Goal: Task Accomplishment & Management: Complete application form

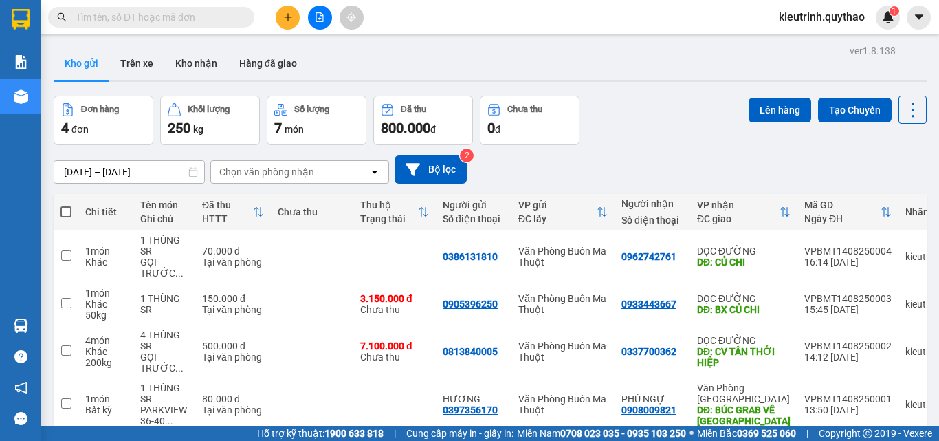
scroll to position [67, 0]
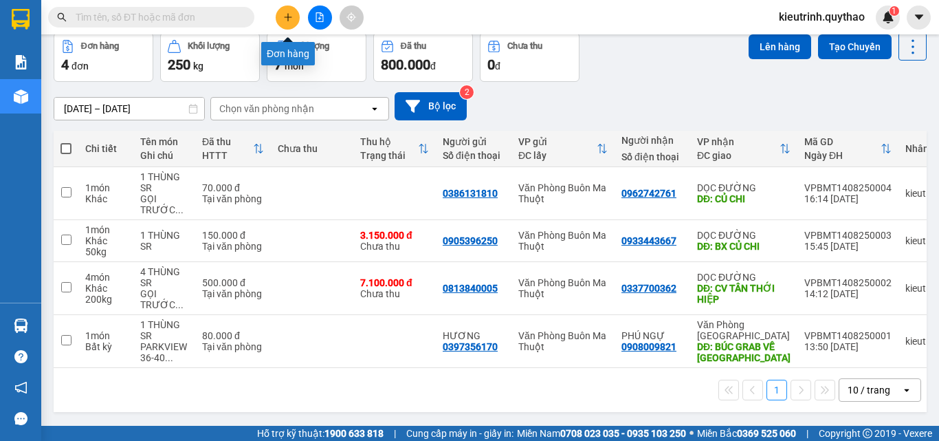
click at [287, 17] on icon "plus" at bounding box center [288, 17] width 10 height 10
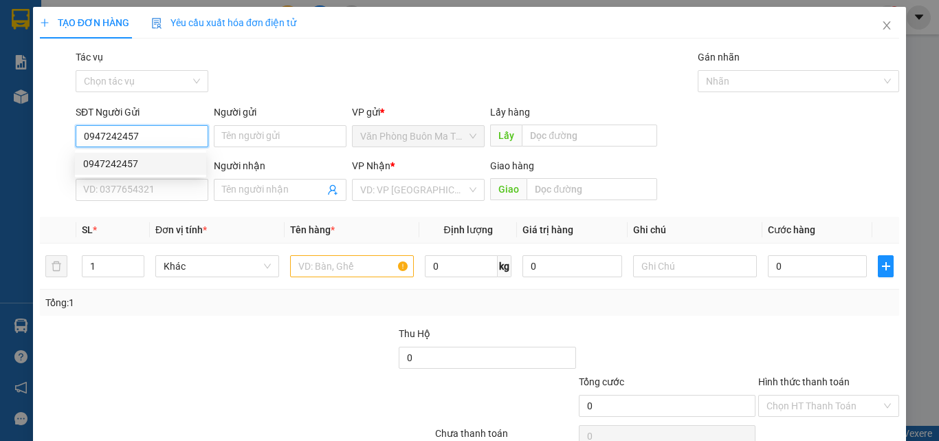
type input "0947242457"
click at [129, 176] on div "0947242457 0947242457" at bounding box center [140, 164] width 131 height 28
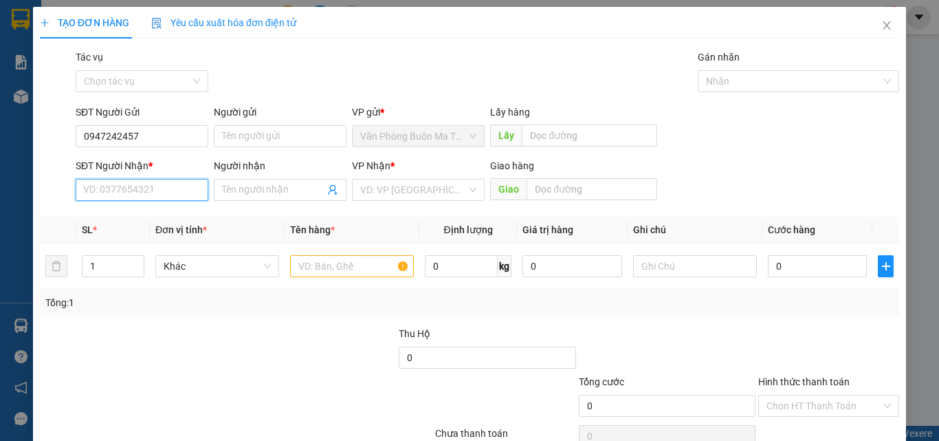
click at [140, 196] on input "SĐT Người Nhận *" at bounding box center [142, 190] width 133 height 22
type input "0907855956"
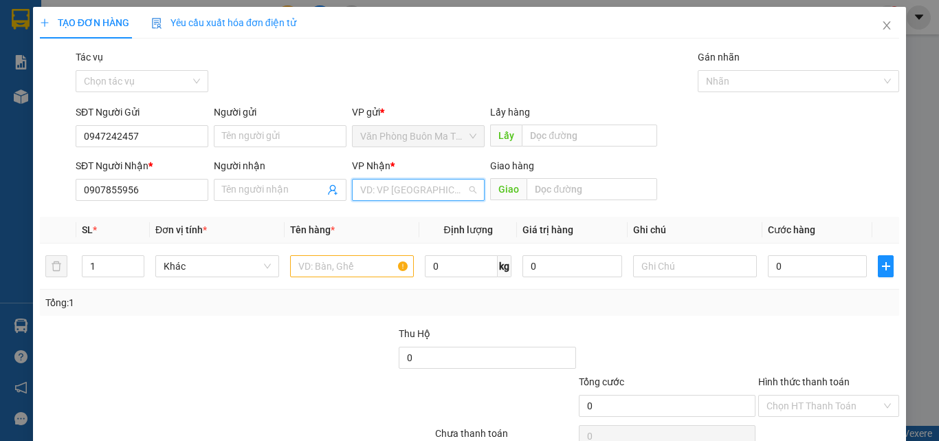
click at [391, 193] on input "search" at bounding box center [413, 189] width 107 height 21
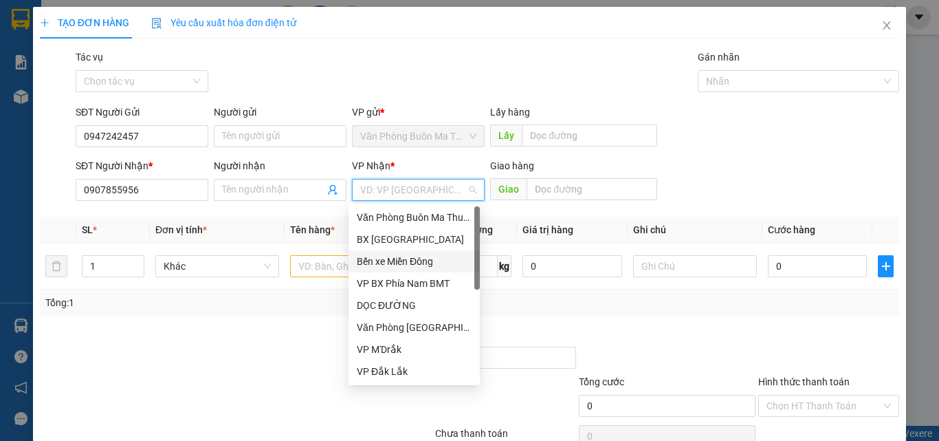
click at [402, 265] on div "Bến xe Miền Đông" at bounding box center [414, 261] width 115 height 15
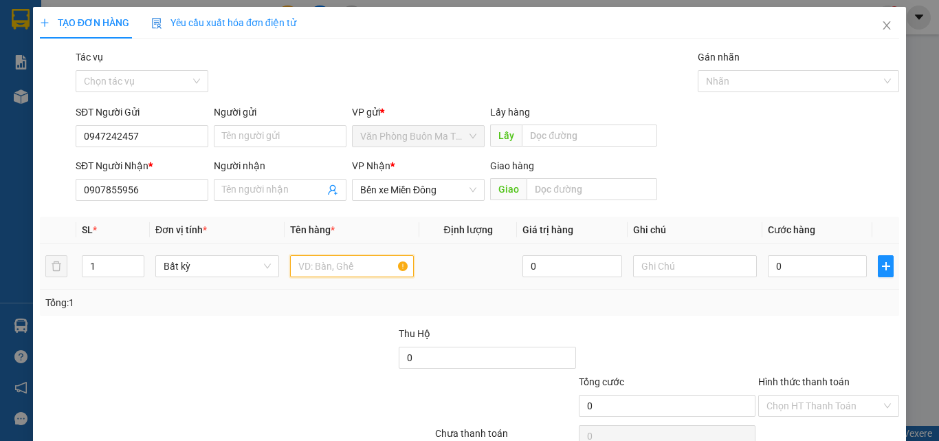
click at [322, 274] on input "text" at bounding box center [352, 266] width 124 height 22
type input "1 THÙNG"
click at [775, 268] on input "0" at bounding box center [817, 266] width 99 height 22
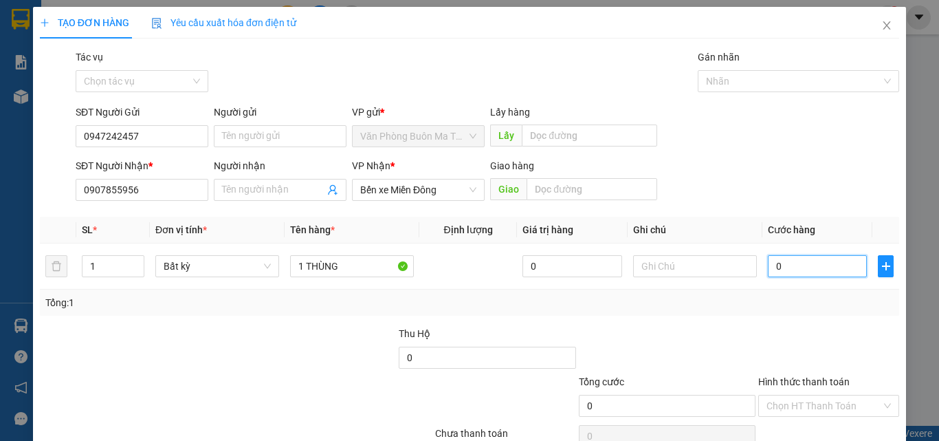
type input "8"
type input "80"
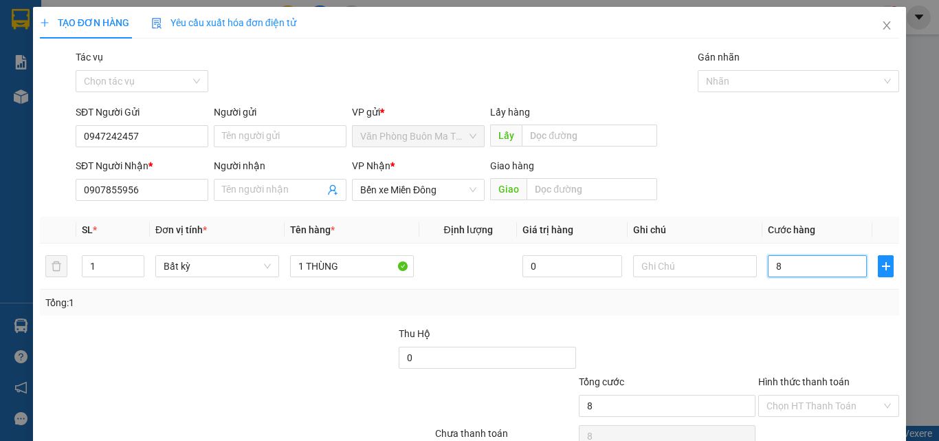
type input "80"
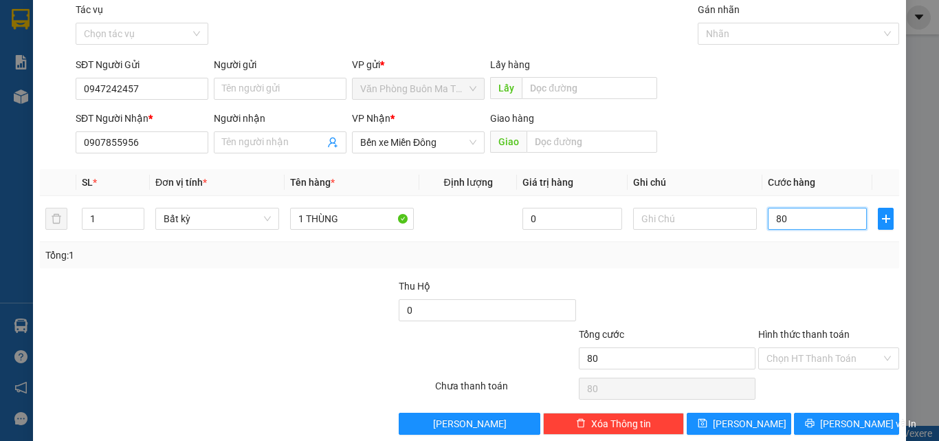
scroll to position [68, 0]
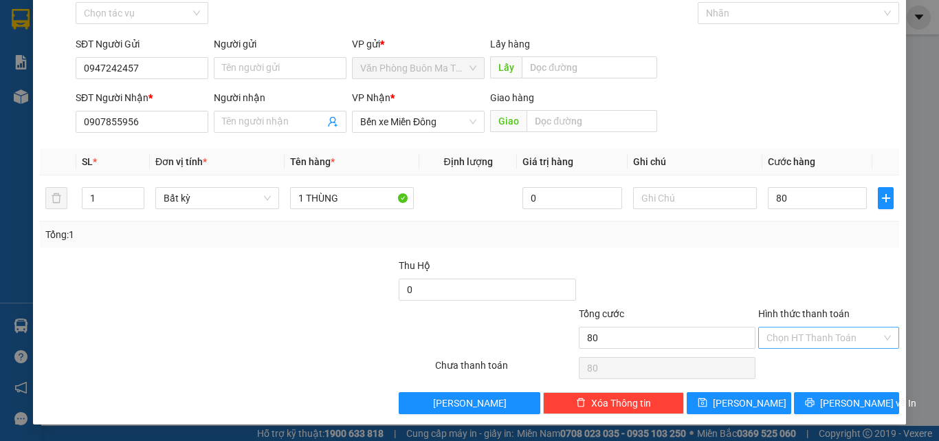
type input "80.000"
click at [837, 339] on input "Hình thức thanh toán" at bounding box center [824, 337] width 115 height 21
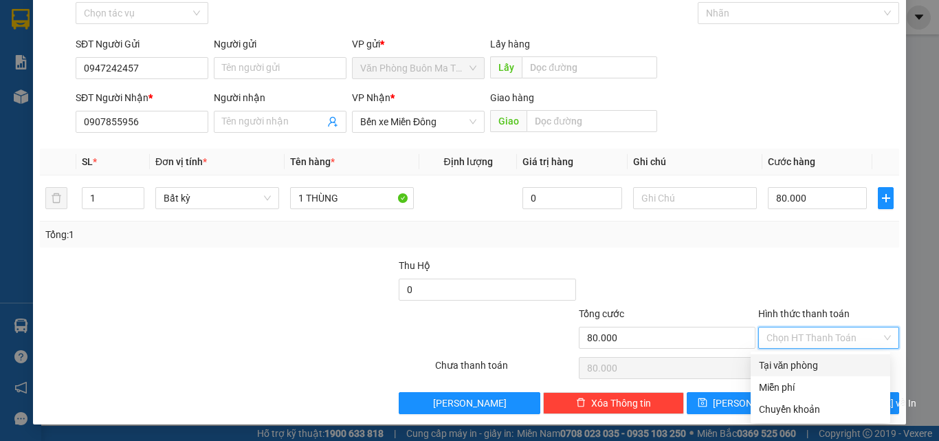
click at [799, 366] on div "Tại văn phòng" at bounding box center [820, 365] width 123 height 15
type input "0"
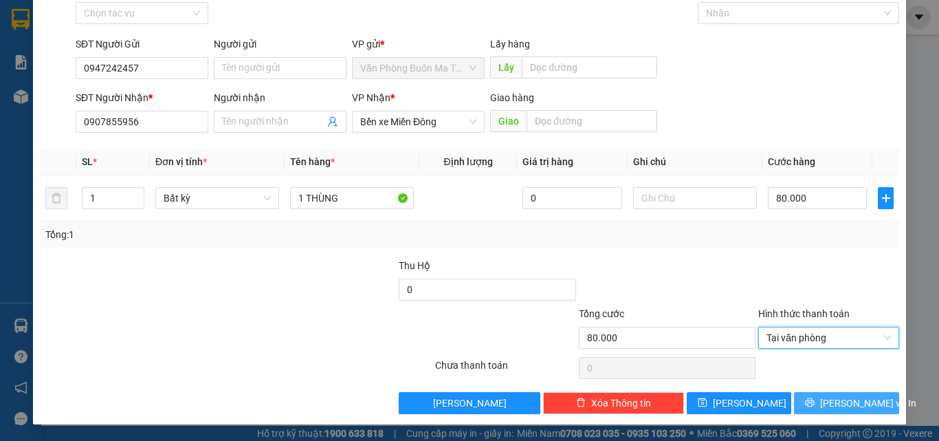
click at [815, 402] on icon "printer" at bounding box center [810, 402] width 10 height 10
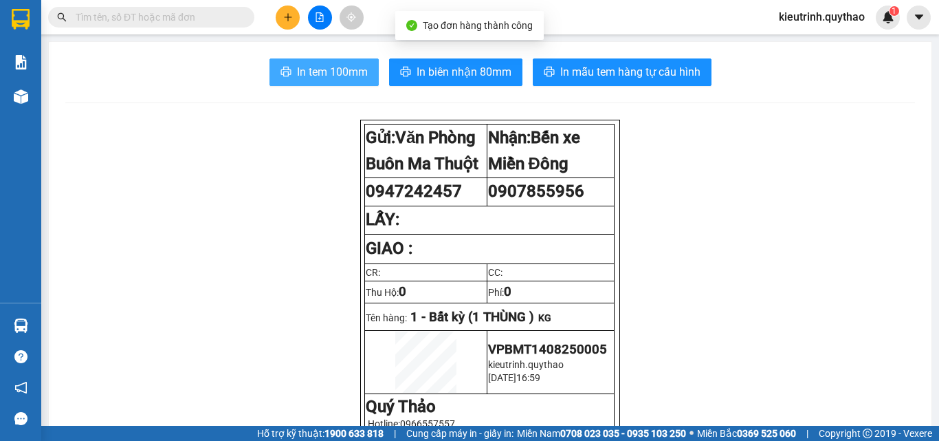
click at [347, 83] on button "In tem 100mm" at bounding box center [324, 72] width 109 height 28
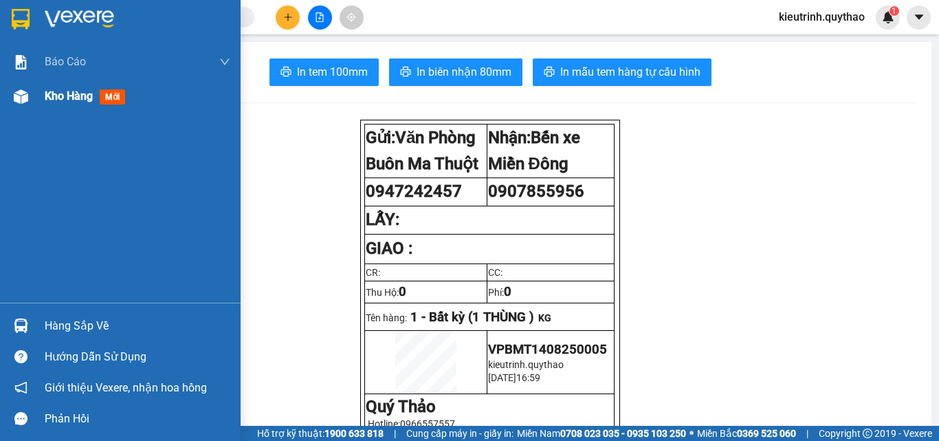
click at [72, 98] on span "Kho hàng" at bounding box center [69, 95] width 48 height 13
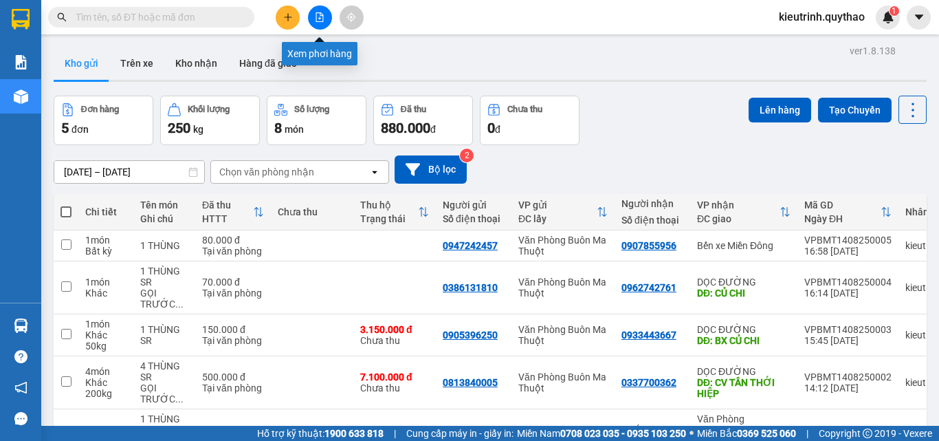
click at [321, 24] on button at bounding box center [320, 18] width 24 height 24
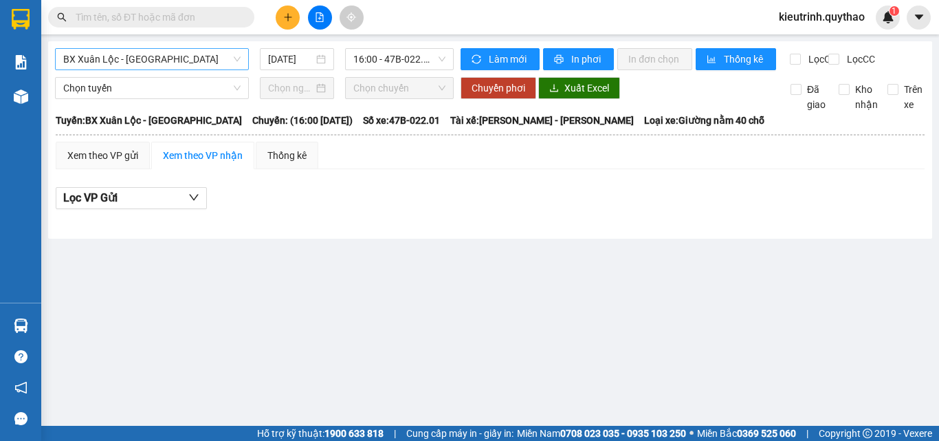
click at [142, 62] on span "BX Xuân Lộc - [GEOGRAPHIC_DATA]" at bounding box center [151, 59] width 177 height 21
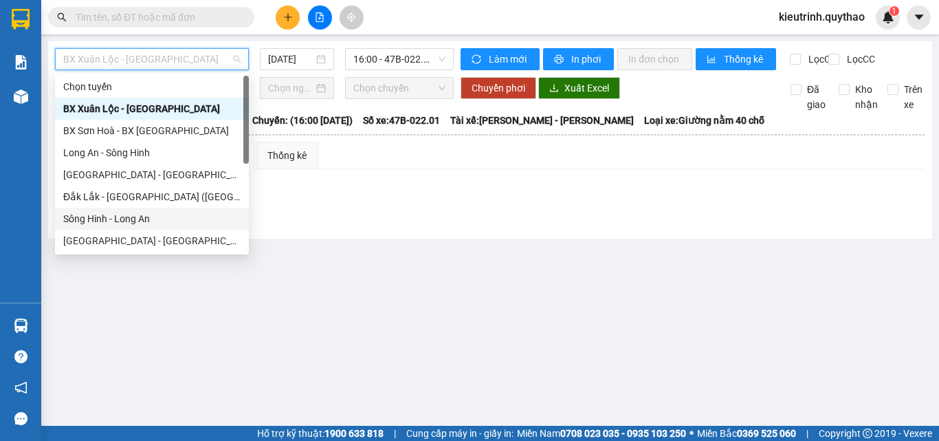
click at [127, 212] on div "Sông Hinh - Long An" at bounding box center [151, 218] width 177 height 15
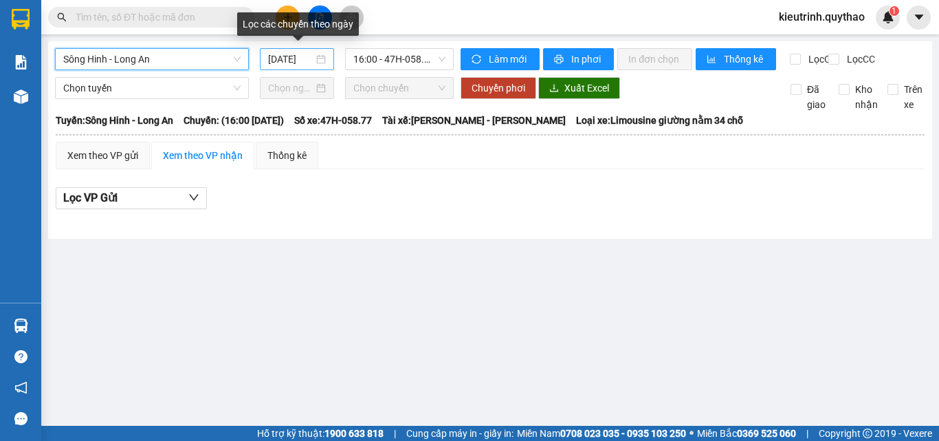
click at [278, 58] on input "[DATE]" at bounding box center [290, 59] width 45 height 15
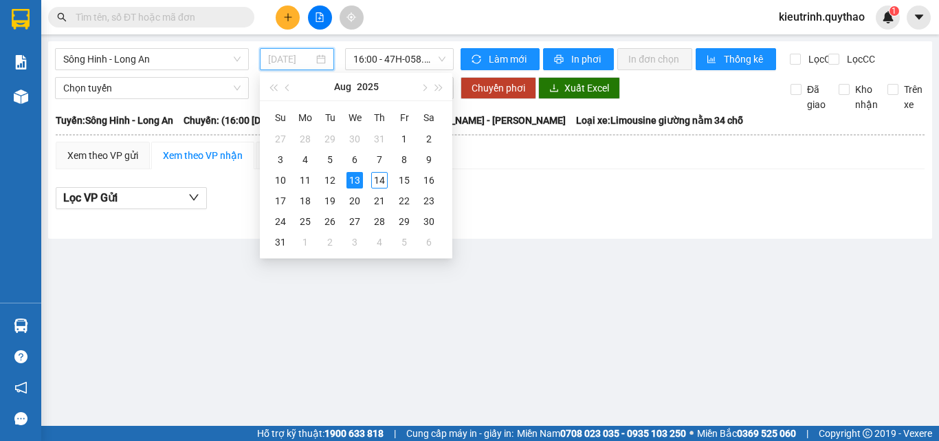
click at [354, 187] on div "13" at bounding box center [355, 180] width 17 height 17
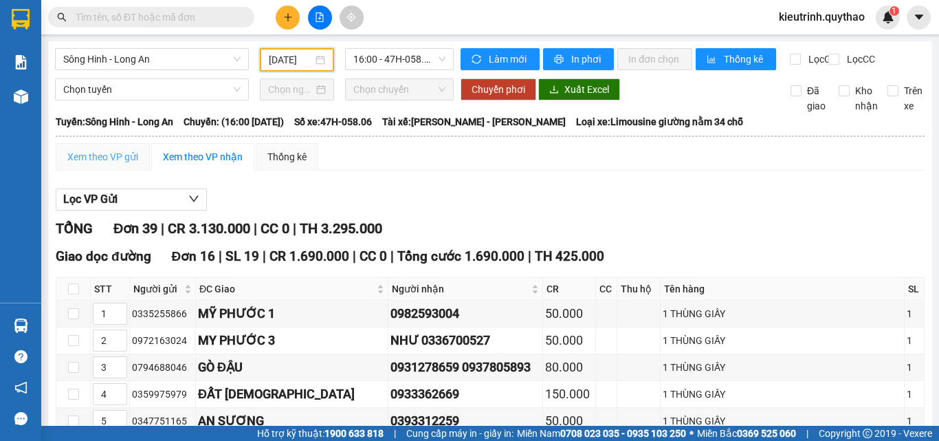
type input "[DATE]"
click at [112, 157] on div "Xem theo VP gửi" at bounding box center [103, 157] width 94 height 28
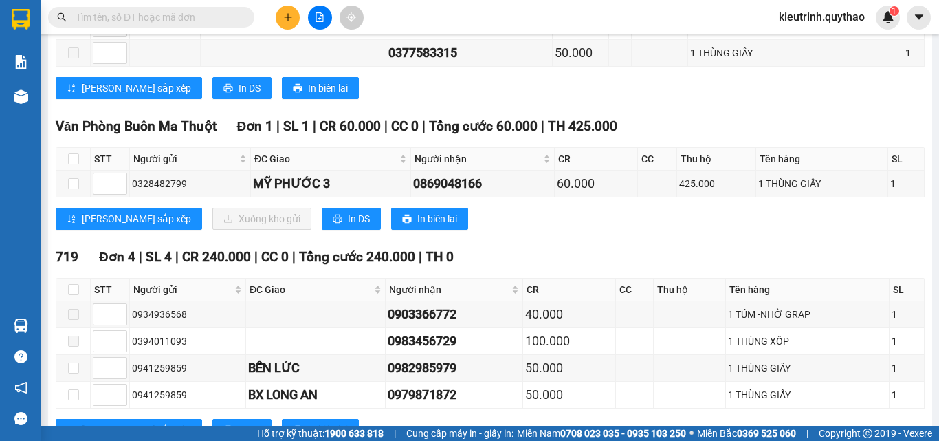
scroll to position [1031, 0]
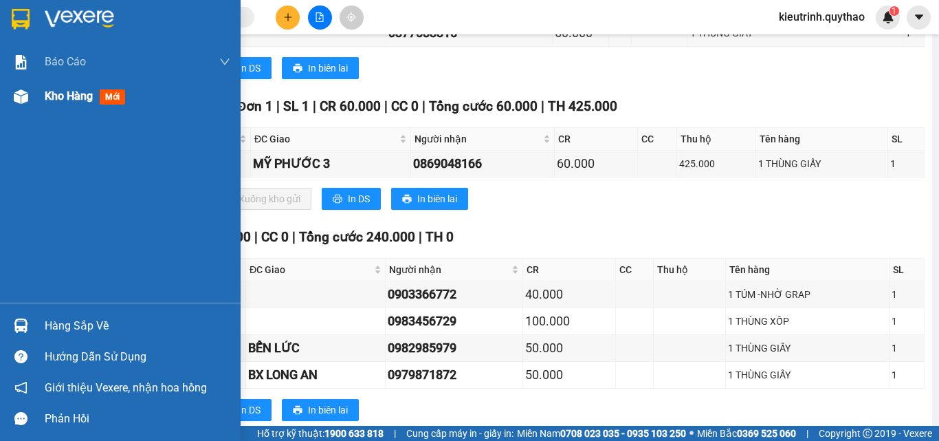
click at [67, 102] on span "Kho hàng" at bounding box center [69, 95] width 48 height 13
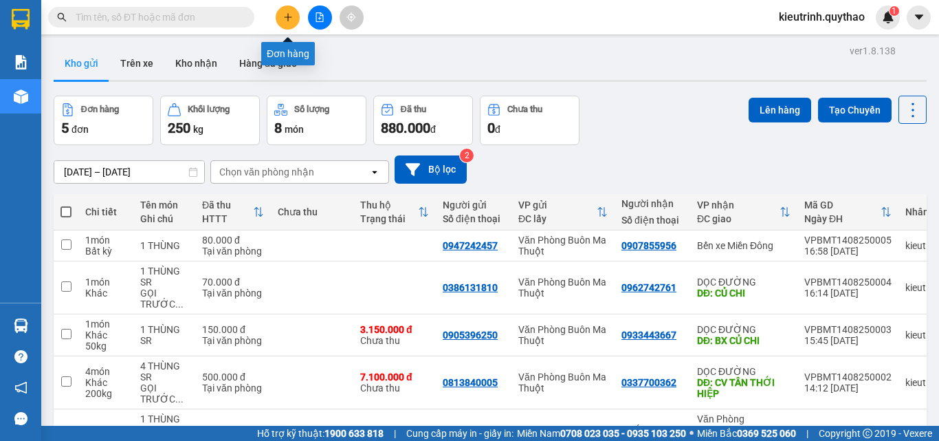
click at [285, 17] on button at bounding box center [288, 18] width 24 height 24
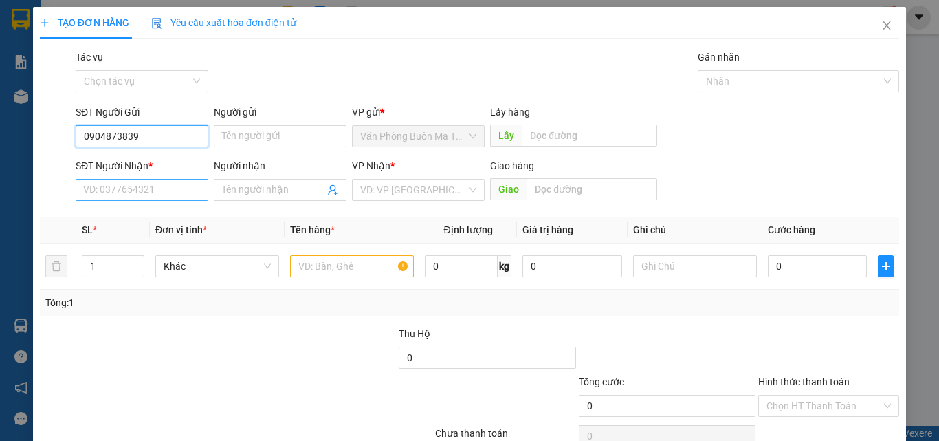
type input "0904873839"
click at [131, 194] on input "SĐT Người Nhận *" at bounding box center [142, 190] width 133 height 22
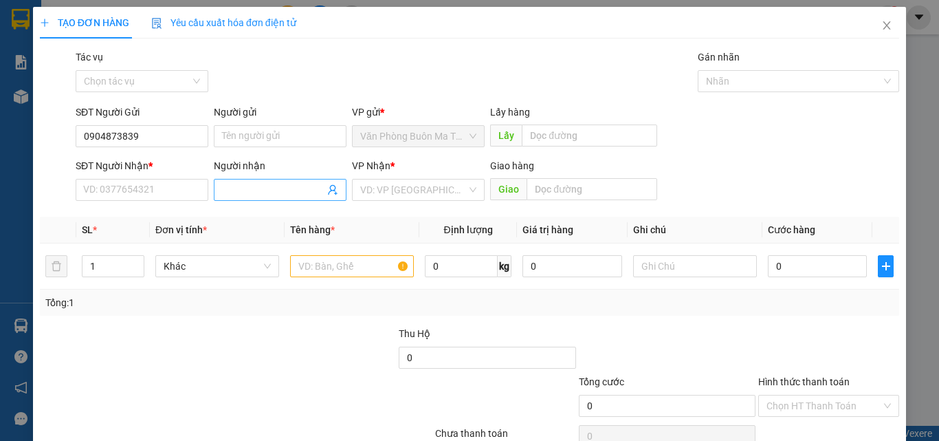
click at [229, 183] on input "Người nhận" at bounding box center [273, 189] width 102 height 15
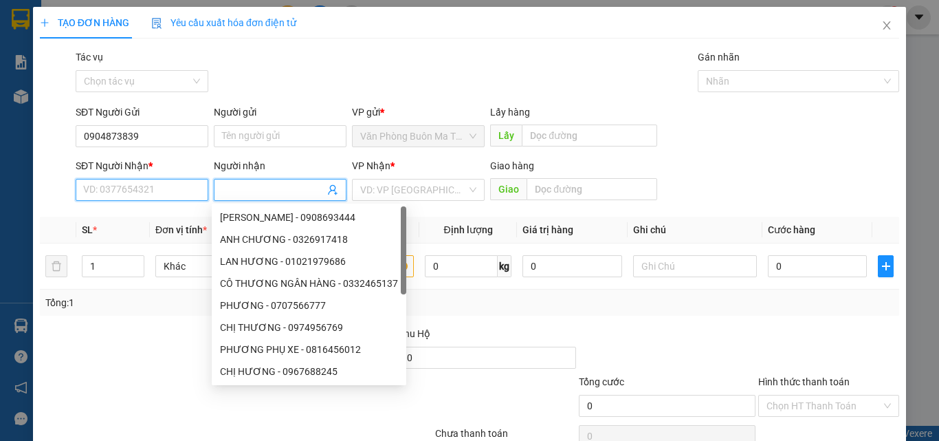
click at [155, 184] on input "SĐT Người Nhận *" at bounding box center [142, 190] width 133 height 22
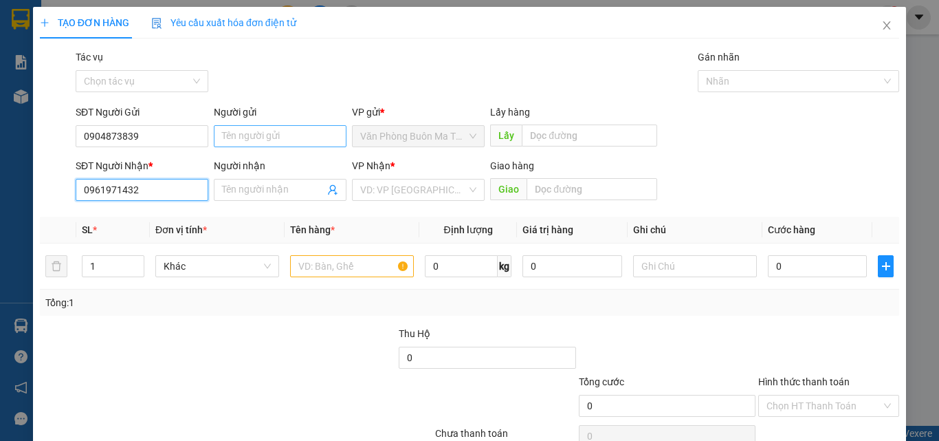
type input "0961971432"
click at [256, 136] on input "Người gửi" at bounding box center [280, 136] width 133 height 22
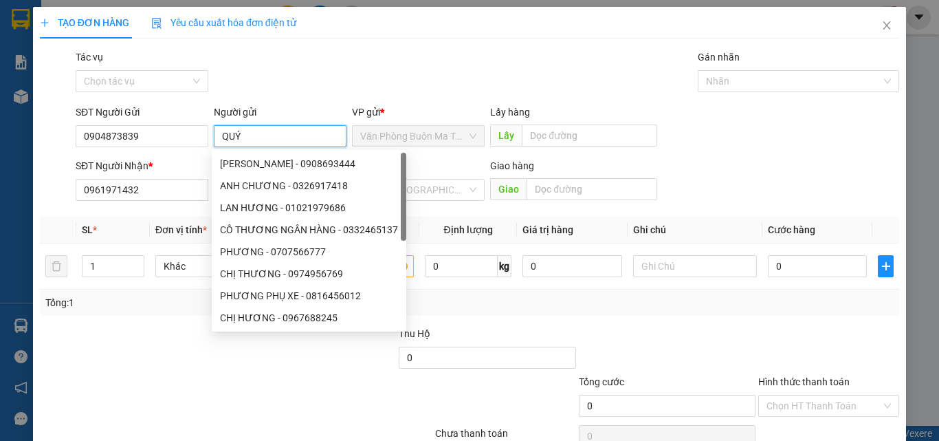
type input "QUÝ"
click at [271, 100] on div "Transit Pickup Surcharge Ids Transit Deliver Surcharge Ids Transit Deliver Surc…" at bounding box center [469, 266] width 859 height 432
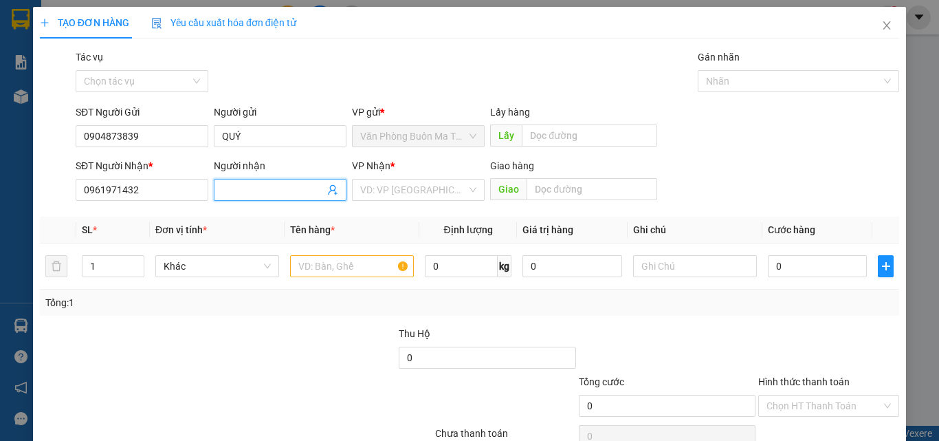
click at [244, 193] on input "Người nhận" at bounding box center [273, 189] width 102 height 15
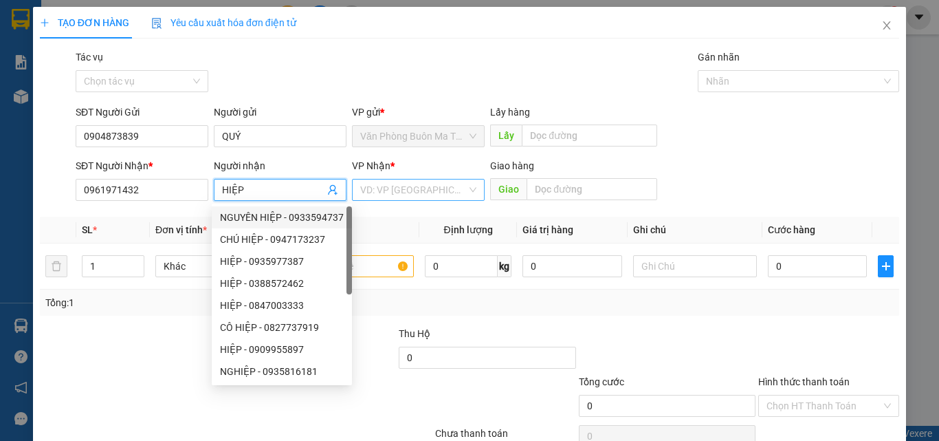
type input "HIỆP"
click at [393, 190] on input "search" at bounding box center [413, 189] width 107 height 21
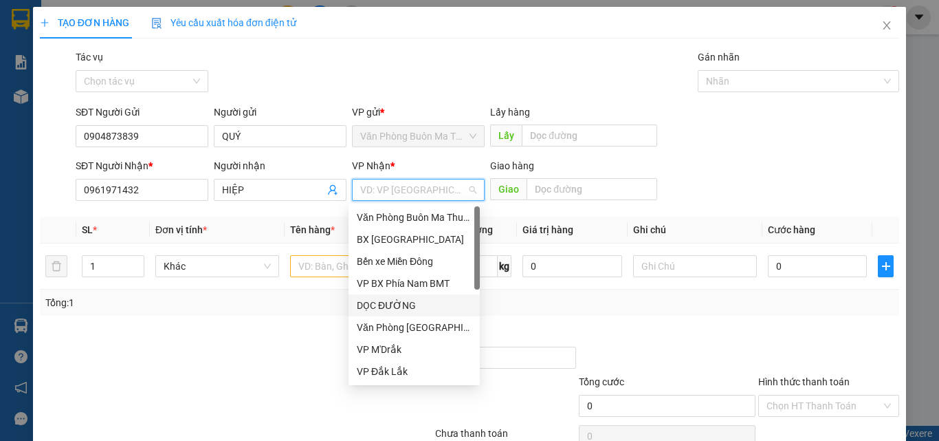
click at [396, 308] on div "DỌC ĐƯỜNG" at bounding box center [414, 305] width 115 height 15
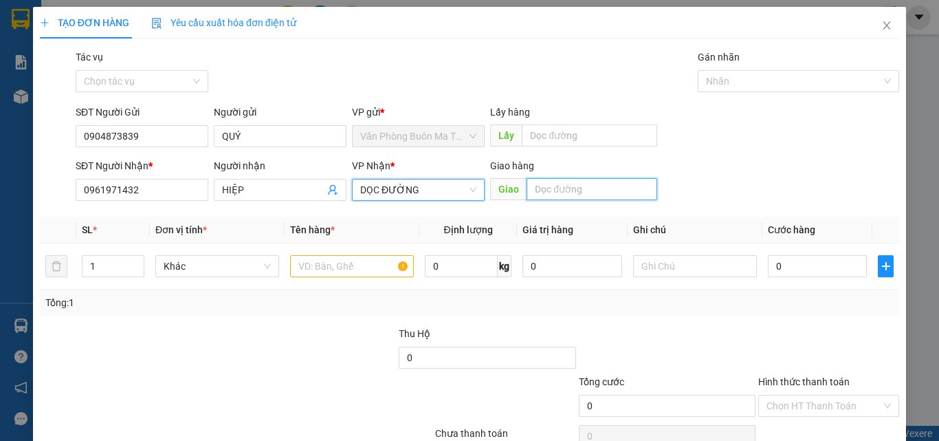
click at [537, 186] on input "text" at bounding box center [592, 189] width 131 height 22
type input "CẦU ÔNG BỐ"
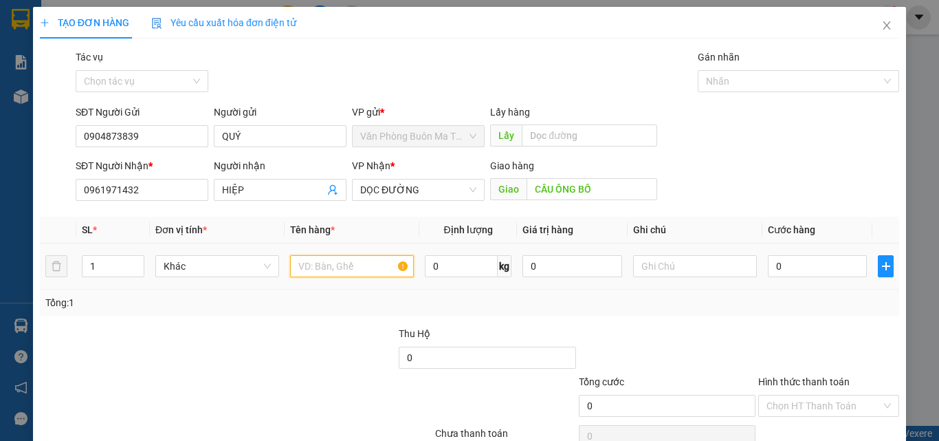
click at [322, 265] on input "text" at bounding box center [352, 266] width 124 height 22
type input "1 THÙNG SR"
click at [779, 269] on input "0" at bounding box center [817, 266] width 99 height 22
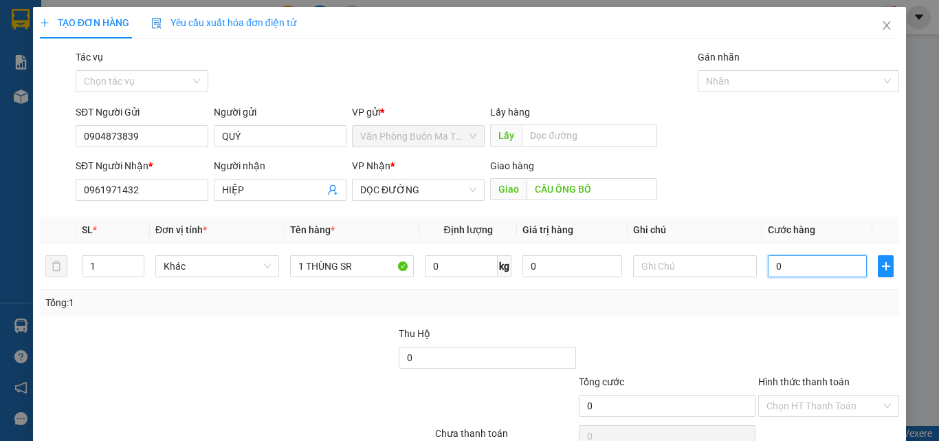
type input "7"
type input "70"
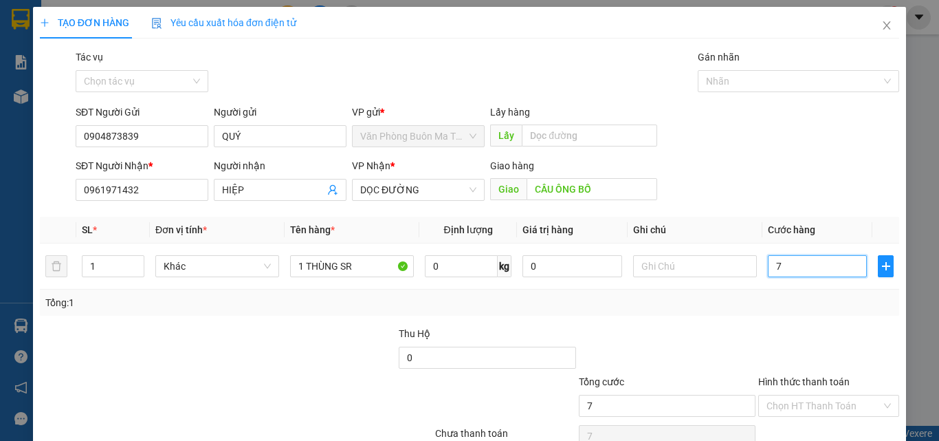
type input "70"
type input "70.000"
click at [793, 408] on input "Hình thức thanh toán" at bounding box center [824, 405] width 115 height 21
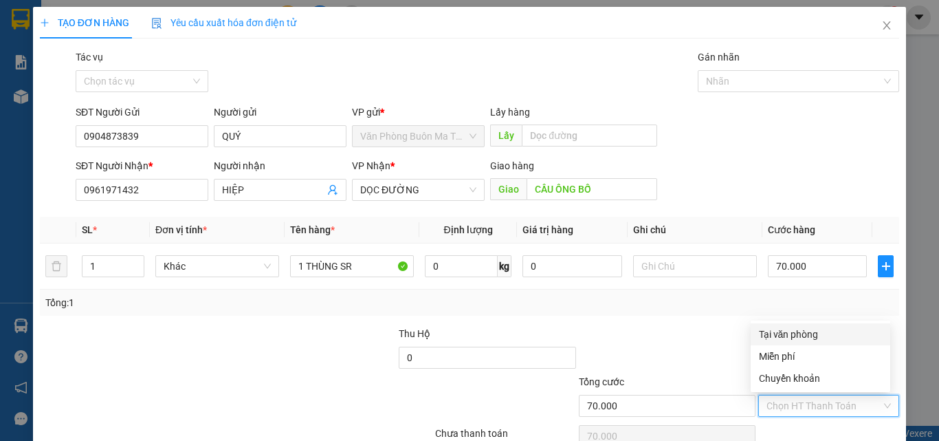
click at [798, 330] on div "Tại văn phòng" at bounding box center [820, 334] width 123 height 15
type input "0"
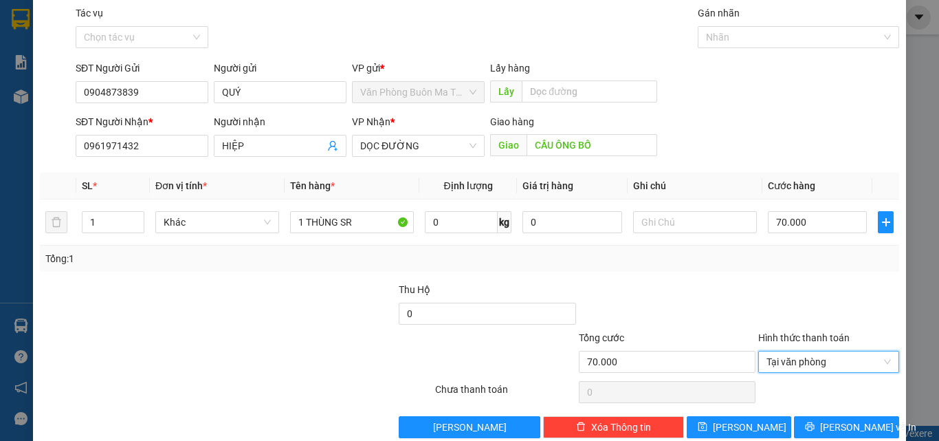
scroll to position [68, 0]
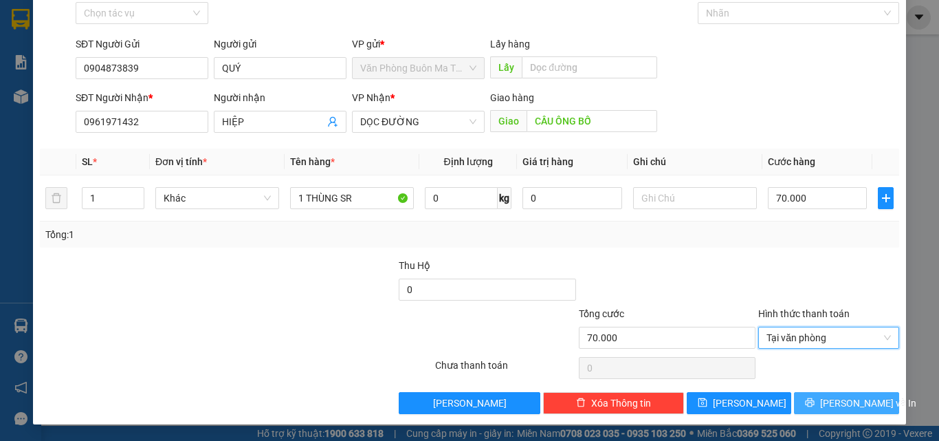
click at [850, 404] on span "[PERSON_NAME] và In" at bounding box center [868, 402] width 96 height 15
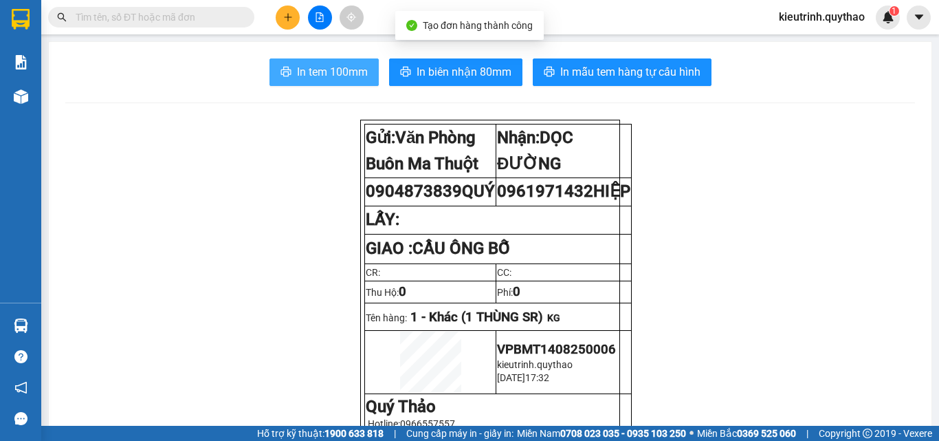
click at [339, 79] on span "In tem 100mm" at bounding box center [332, 71] width 71 height 17
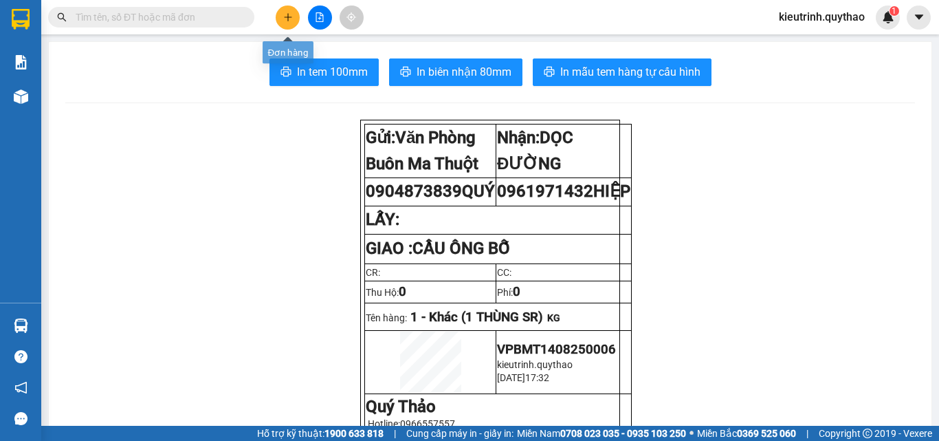
click at [286, 17] on icon "plus" at bounding box center [288, 17] width 8 height 1
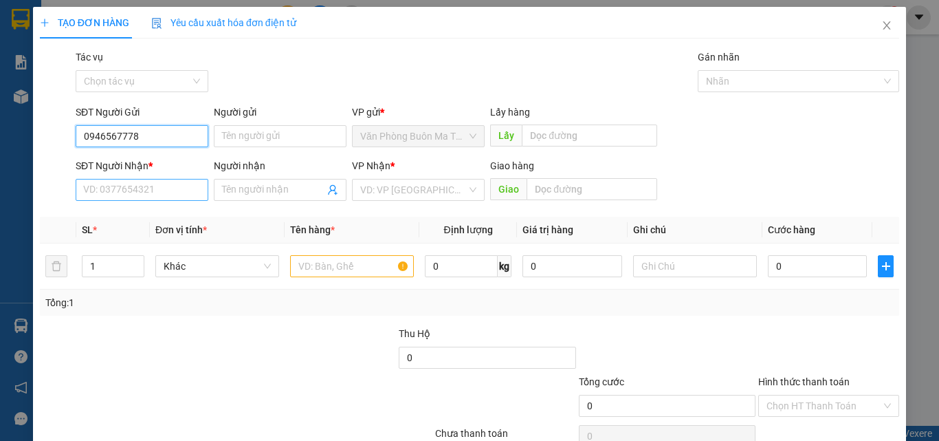
type input "0946567778"
click at [186, 195] on input "SĐT Người Nhận *" at bounding box center [142, 190] width 133 height 22
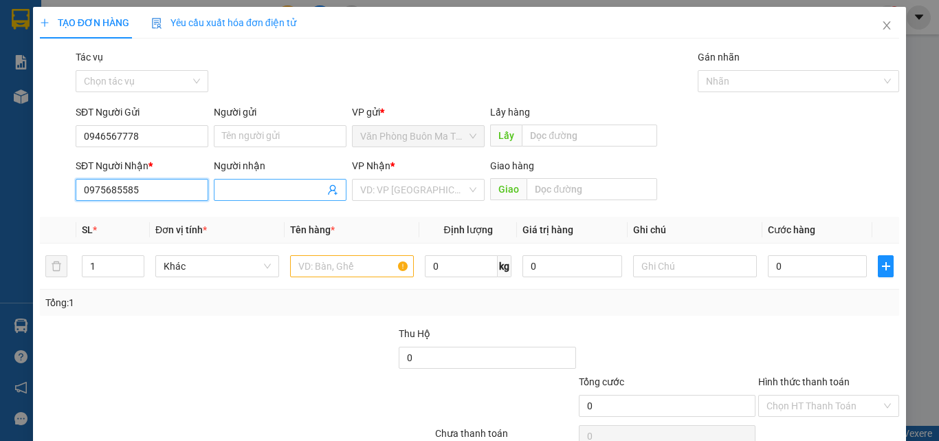
type input "0975685585"
click at [229, 184] on input "Người nhận" at bounding box center [273, 189] width 102 height 15
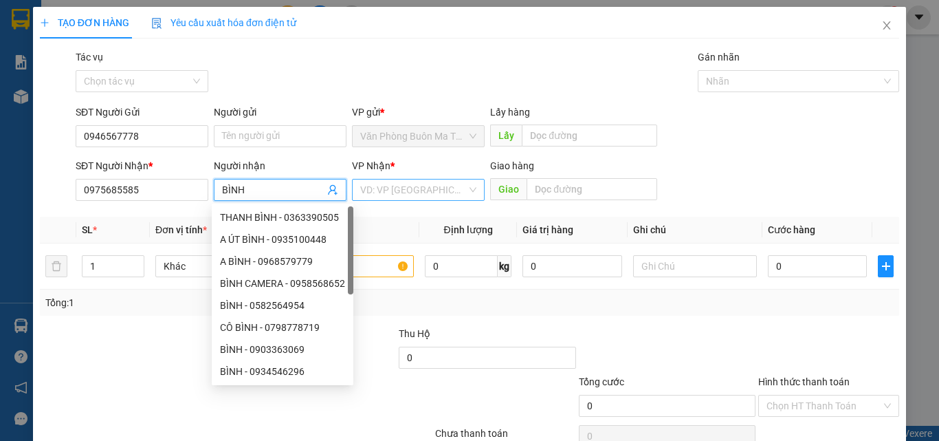
type input "BÌNH"
click at [443, 191] on input "search" at bounding box center [413, 189] width 107 height 21
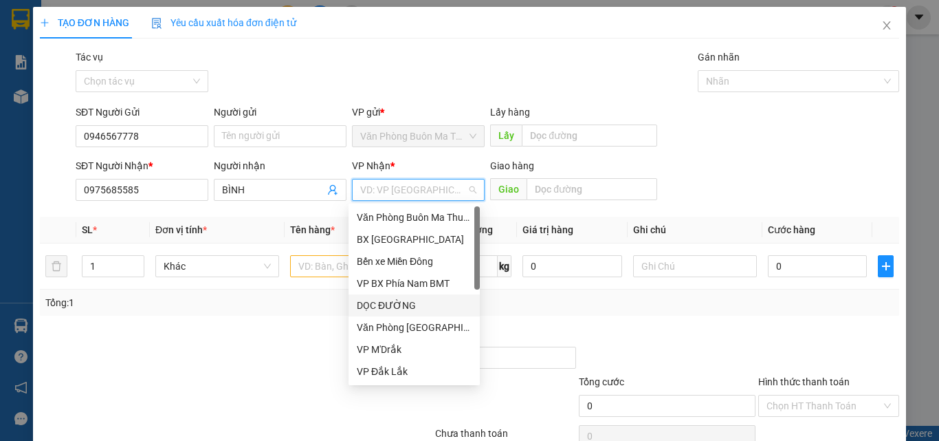
drag, startPoint x: 407, startPoint y: 302, endPoint x: 529, endPoint y: 233, distance: 140.4
click at [409, 300] on div "DỌC ĐƯỜNG" at bounding box center [414, 305] width 115 height 15
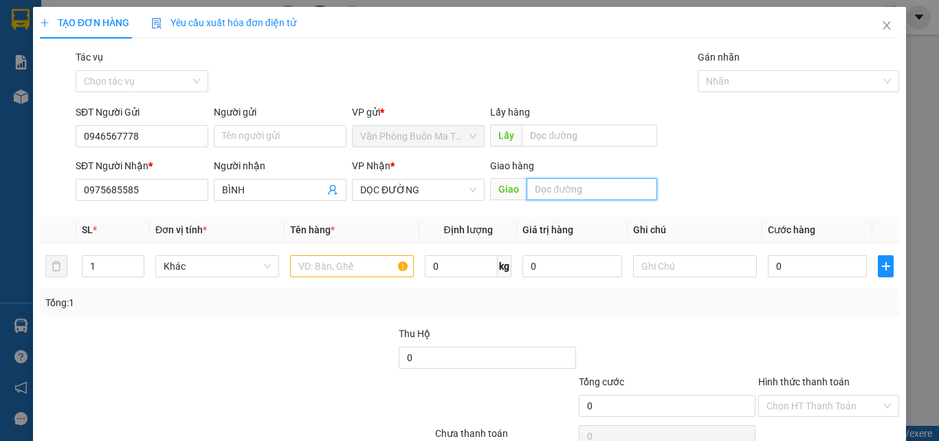
click at [538, 194] on input "text" at bounding box center [592, 189] width 131 height 22
type input "N3 [GEOGRAPHIC_DATA]"
click at [346, 268] on input "text" at bounding box center [352, 266] width 124 height 22
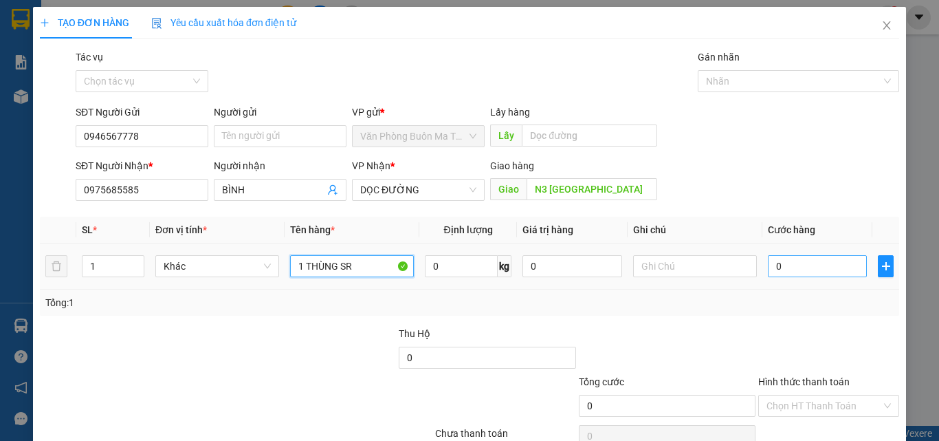
type input "1 THÙNG SR"
click at [771, 265] on input "0" at bounding box center [817, 266] width 99 height 22
type input "7"
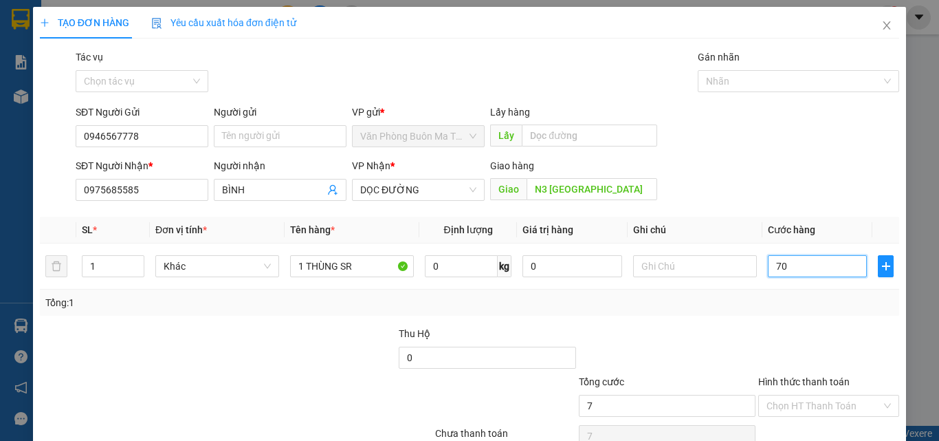
type input "709"
type input "70"
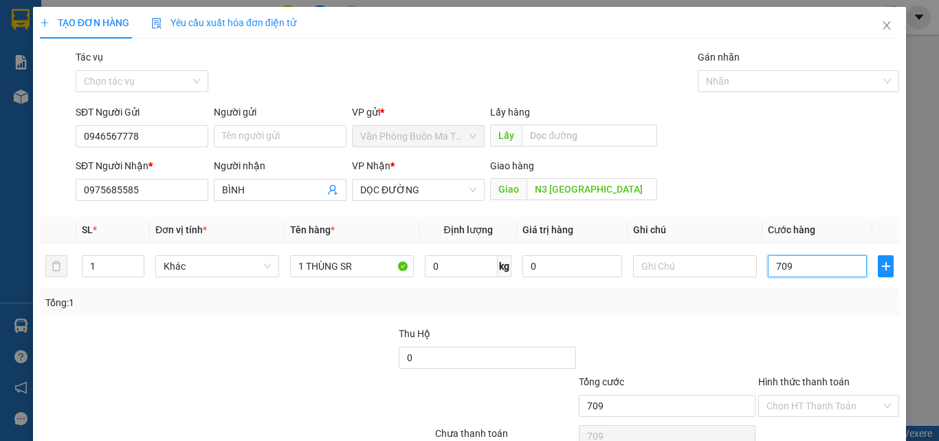
type input "70"
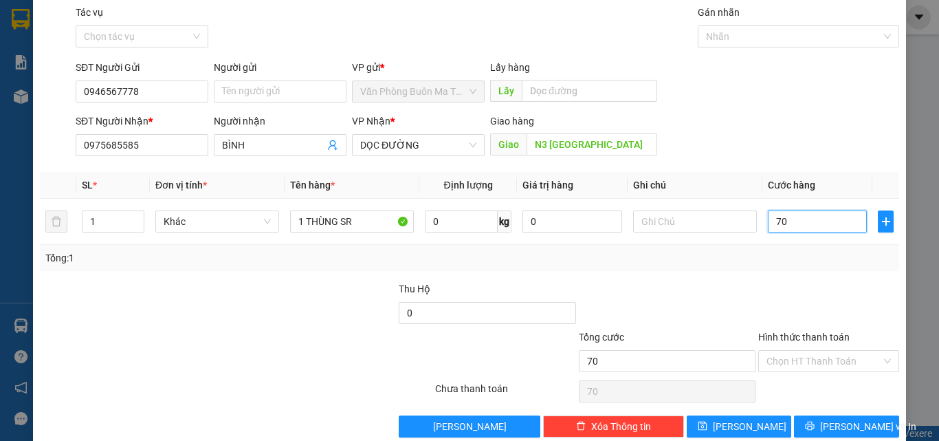
scroll to position [68, 0]
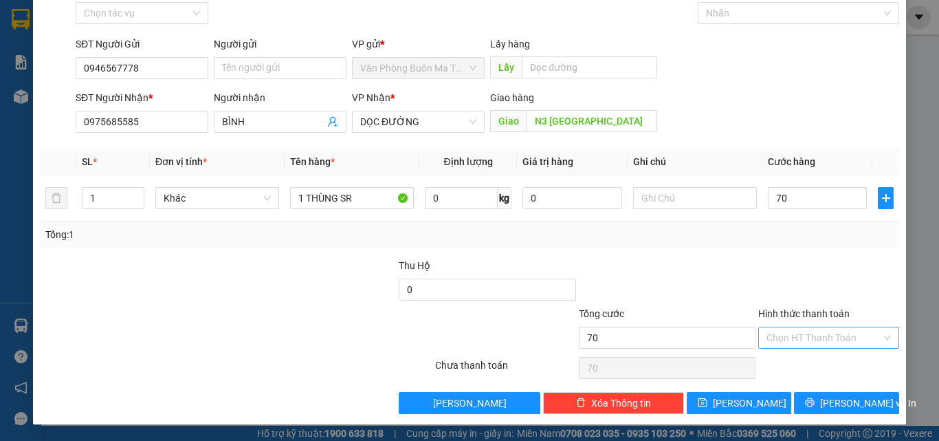
type input "70.000"
click at [807, 333] on input "Hình thức thanh toán" at bounding box center [824, 337] width 115 height 21
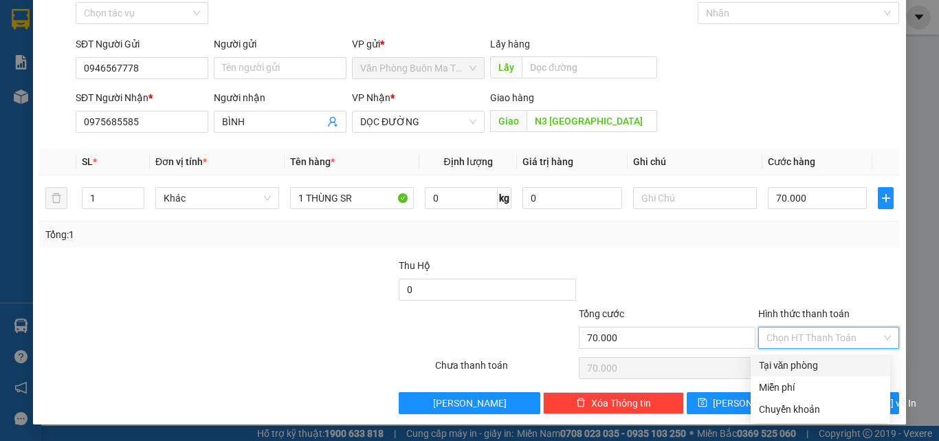
click at [801, 363] on div "Tại văn phòng" at bounding box center [820, 365] width 123 height 15
type input "0"
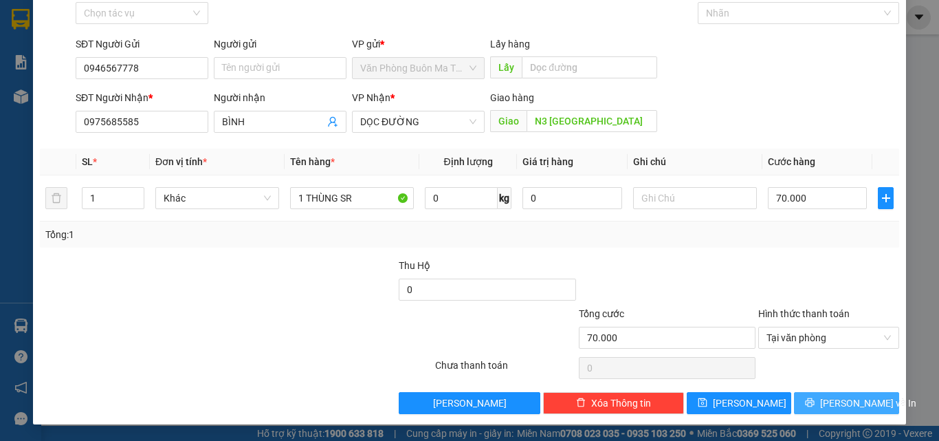
click at [816, 410] on button "[PERSON_NAME] và In" at bounding box center [846, 403] width 105 height 22
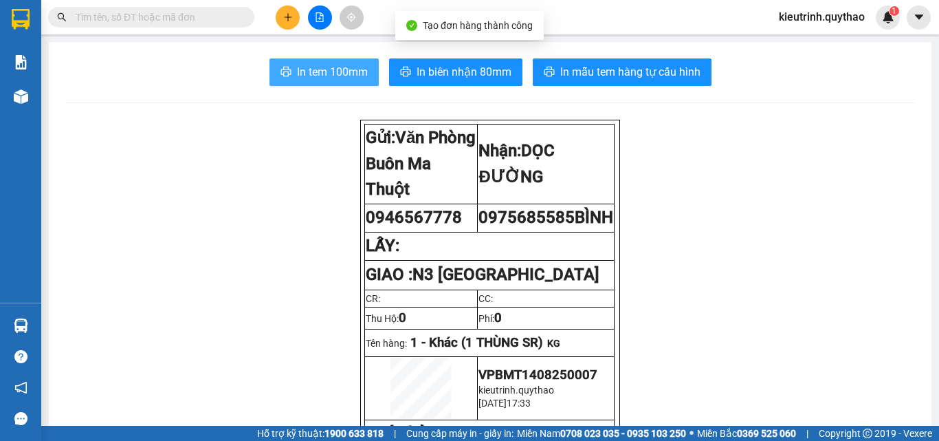
click at [356, 70] on span "In tem 100mm" at bounding box center [332, 71] width 71 height 17
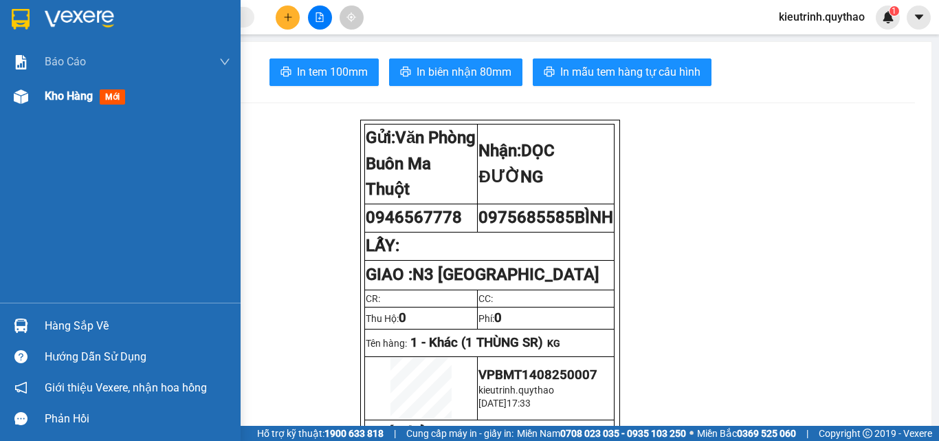
click at [88, 108] on div "Kho hàng mới" at bounding box center [138, 96] width 186 height 34
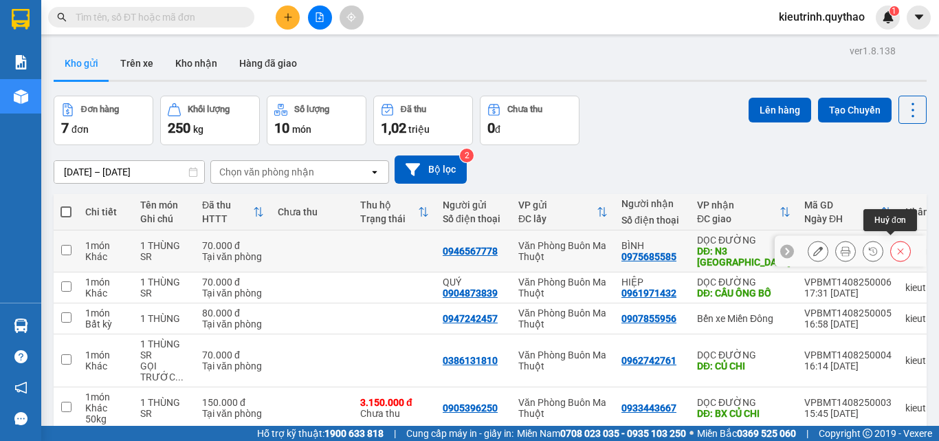
click at [896, 246] on icon at bounding box center [901, 251] width 10 height 10
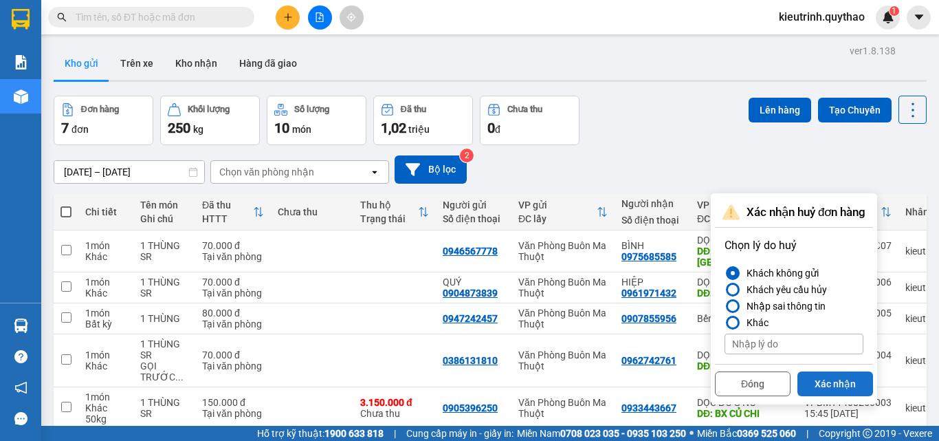
click at [842, 388] on button "Xác nhận" at bounding box center [836, 383] width 76 height 25
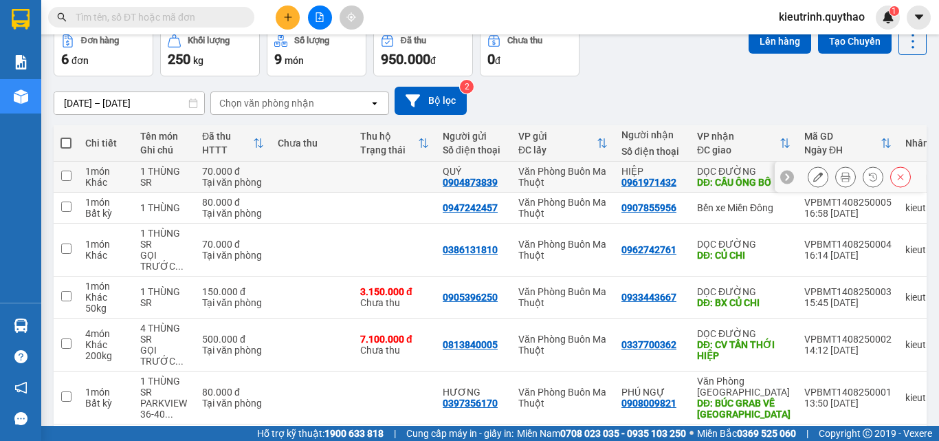
scroll to position [129, 0]
